Goal: Communication & Community: Participate in discussion

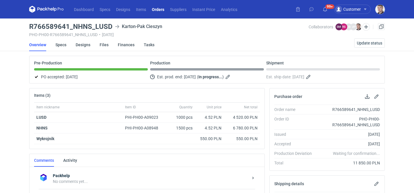
scroll to position [107, 0]
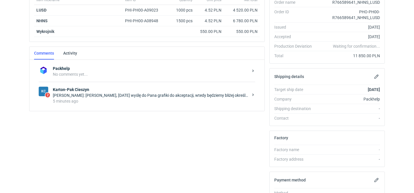
click at [153, 95] on div "Rafał Stani: Panie Macieju, jutro wyślę do Pana grafiki do akceptacji, wtedy bę…" at bounding box center [151, 95] width 196 height 6
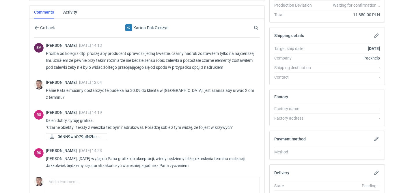
scroll to position [160, 0]
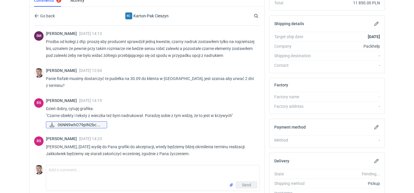
click at [95, 123] on span "06NN9whO79pIN2bc.png" at bounding box center [80, 125] width 44 height 6
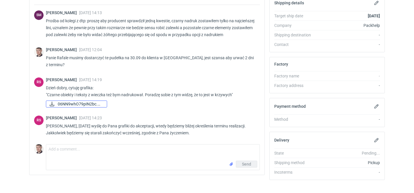
scroll to position [186, 0]
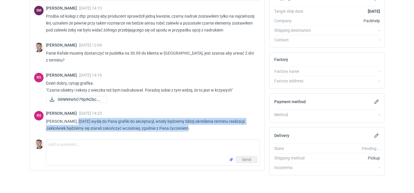
drag, startPoint x: 205, startPoint y: 128, endPoint x: 73, endPoint y: 123, distance: 132.1
click at [73, 123] on p "Panie Macieju, jutro wyślę do Pana grafiki do akceptacji, wtedy będziemy bliżej…" at bounding box center [150, 125] width 209 height 14
copy p "jutro wyślę do Pana grafiki do akceptacji, wtedy będziemy bliżej określenia ter…"
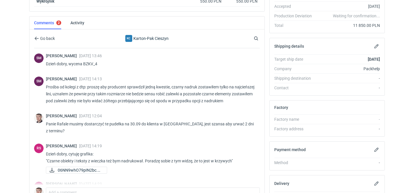
scroll to position [0, 0]
